Goal: Task Accomplishment & Management: Manage account settings

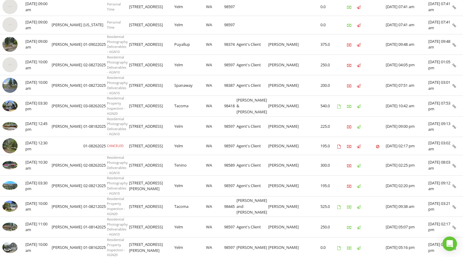
click at [11, 86] on img at bounding box center [9, 85] width 15 height 15
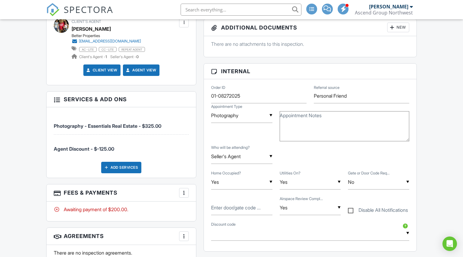
click at [185, 195] on div at bounding box center [184, 193] width 6 height 6
click at [196, 211] on li "Edit Fees & Payments" at bounding box center [214, 211] width 63 height 15
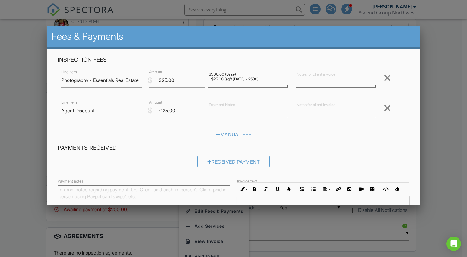
drag, startPoint x: 175, startPoint y: 110, endPoint x: 161, endPoint y: 112, distance: 14.6
click at [161, 112] on input "-125.00" at bounding box center [177, 111] width 56 height 15
type input "-325"
click at [315, 150] on h4 "Payments Received" at bounding box center [234, 148] width 352 height 8
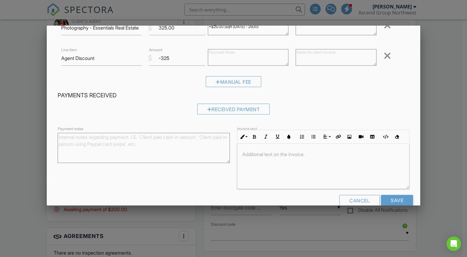
scroll to position [65, 0]
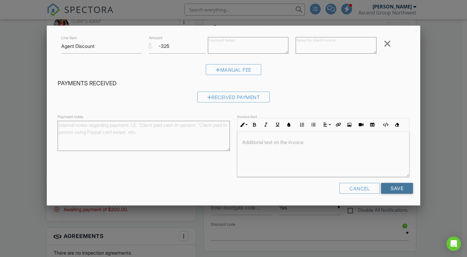
click at [401, 189] on input "Save" at bounding box center [397, 188] width 32 height 11
